Goal: Information Seeking & Learning: Learn about a topic

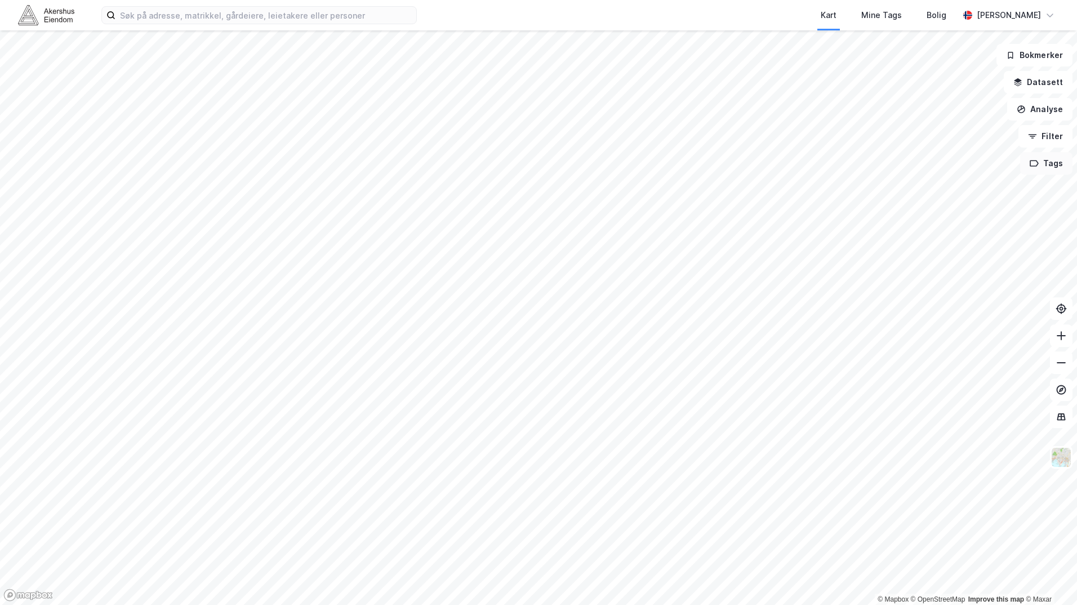
click at [1040, 165] on button "Tags" at bounding box center [1047, 163] width 52 height 23
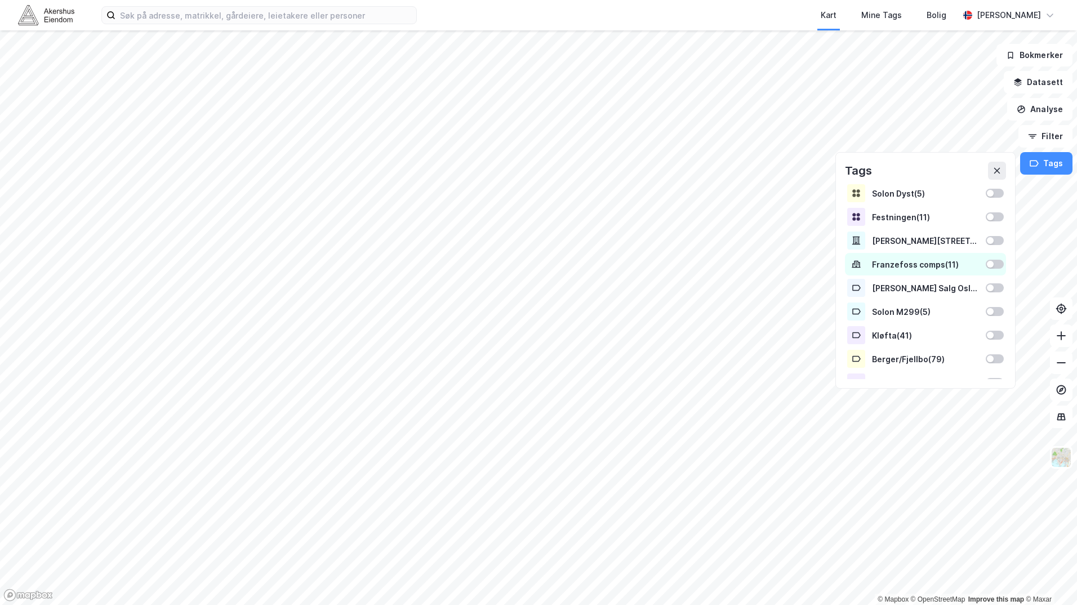
click at [974, 263] on div "Franzefoss comps ( 11 )" at bounding box center [925, 264] width 161 height 23
click at [951, 268] on div "Franzefoss comps ( 11 )" at bounding box center [925, 265] width 107 height 10
click at [950, 268] on div "Franzefoss comps ( 11 )" at bounding box center [925, 265] width 107 height 10
click at [993, 272] on div "Franzefoss comps ( 11 )" at bounding box center [925, 264] width 161 height 23
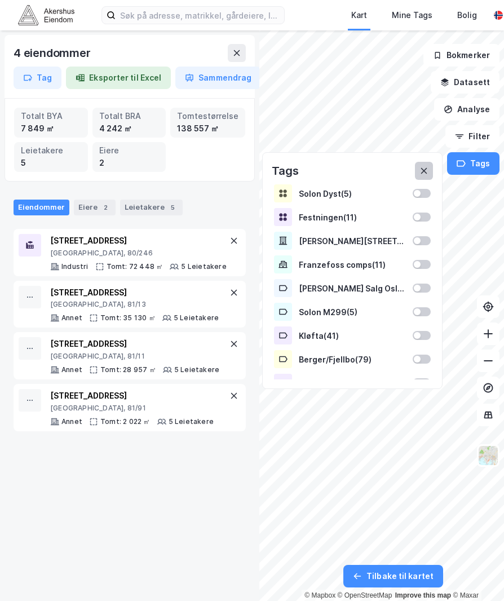
click at [425, 172] on icon at bounding box center [423, 170] width 9 height 9
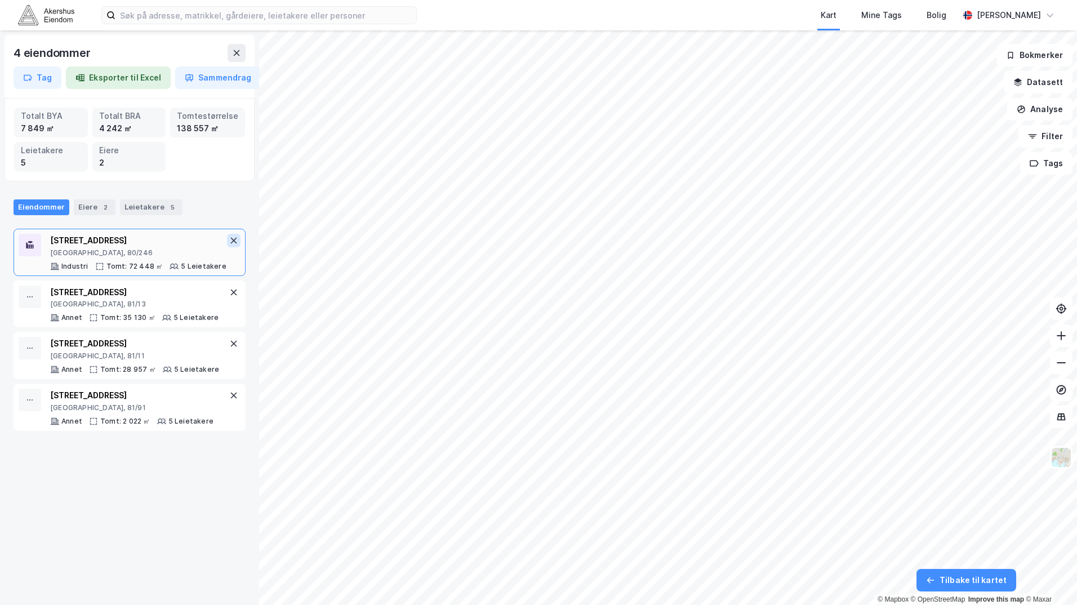
click at [231, 238] on button at bounding box center [234, 241] width 14 height 14
click at [229, 240] on icon at bounding box center [233, 240] width 9 height 9
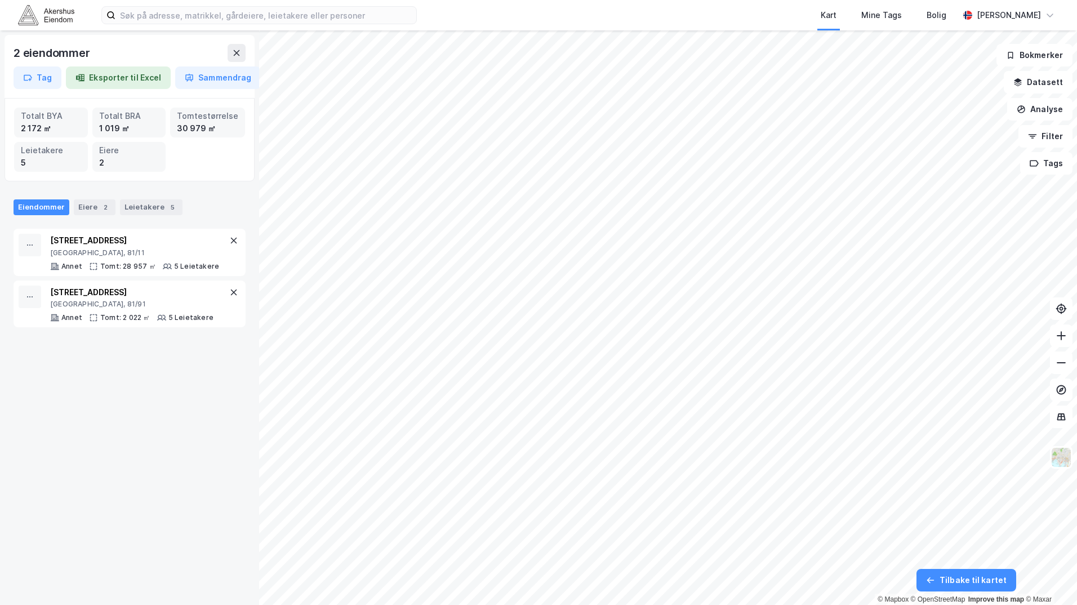
click at [229, 240] on icon at bounding box center [233, 240] width 9 height 9
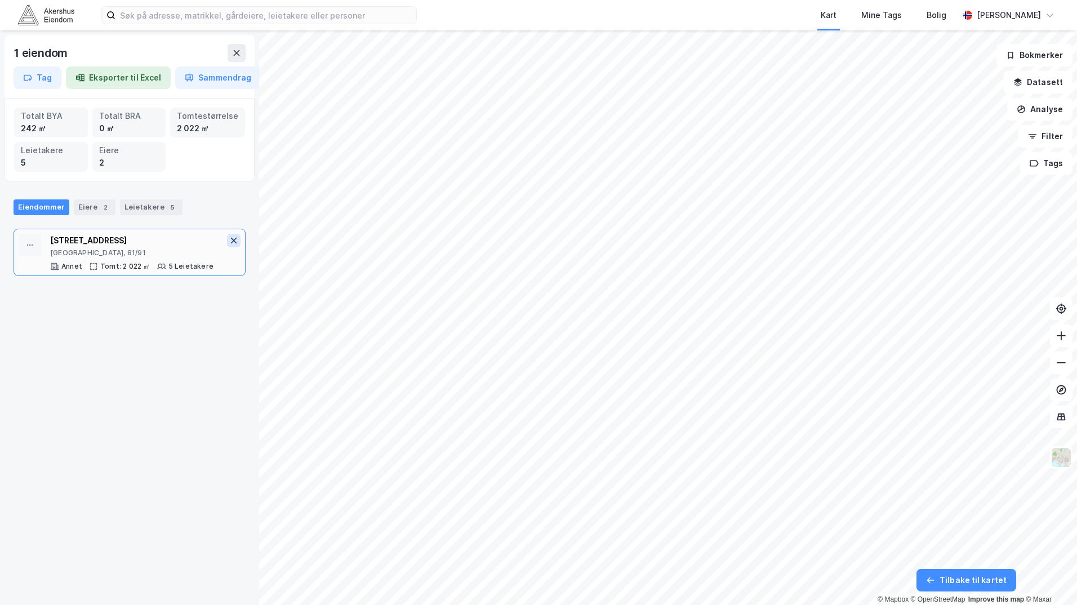
click at [229, 238] on icon at bounding box center [233, 240] width 9 height 9
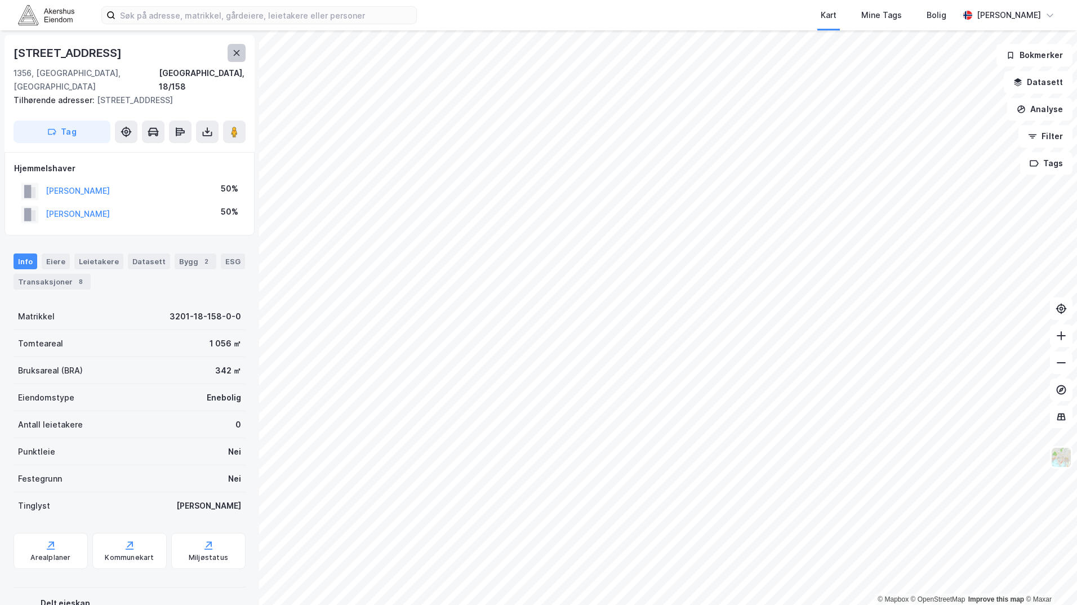
click at [243, 56] on button at bounding box center [237, 53] width 18 height 18
